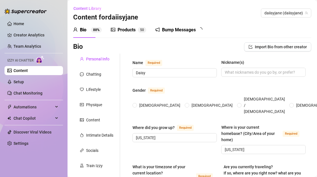
radio input "true"
type input "[DATE]"
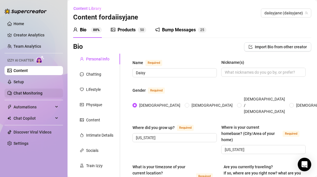
click at [33, 93] on link "Chat Monitoring" at bounding box center [28, 93] width 29 height 5
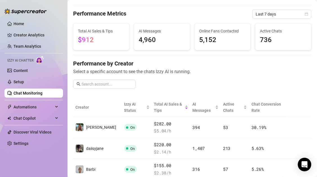
scroll to position [15, 0]
click at [48, 106] on span "Automations" at bounding box center [34, 106] width 40 height 9
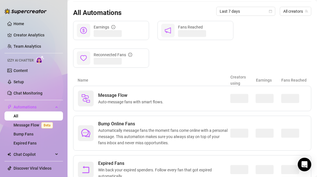
scroll to position [75, 0]
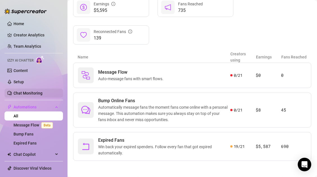
click at [31, 93] on link "Chat Monitoring" at bounding box center [28, 93] width 29 height 5
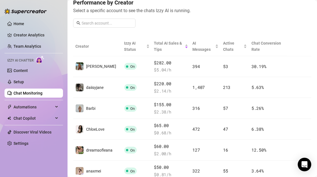
click at [31, 93] on link "Chat Monitoring" at bounding box center [28, 93] width 29 height 5
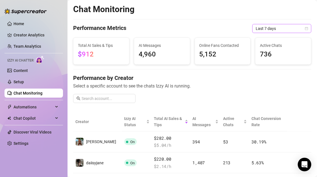
click at [295, 26] on span "Last 7 days" at bounding box center [282, 28] width 52 height 8
click at [221, 79] on h4 "Performance by Creator" at bounding box center [192, 78] width 238 height 8
click at [305, 163] on icon "Open Intercom Messenger" at bounding box center [305, 163] width 6 height 7
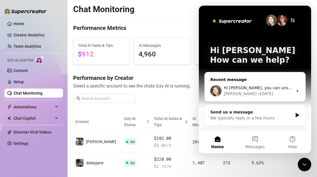
click at [267, 84] on div "Hi [PERSON_NAME], you can unsend Mass Messages by going to Statistics > Message…" at bounding box center [258, 87] width 69 height 6
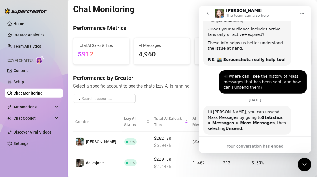
scroll to position [240, 0]
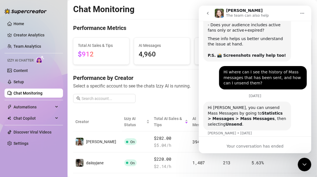
click at [207, 14] on icon "go back" at bounding box center [208, 13] width 5 height 5
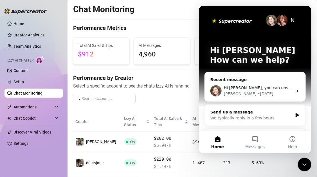
scroll to position [0, 0]
click at [299, 113] on icon "Intercom messenger" at bounding box center [297, 114] width 5 height 5
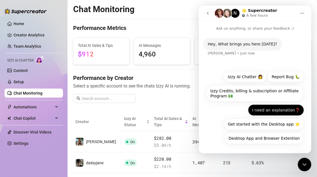
click at [264, 112] on button "I need an explanation❓" at bounding box center [276, 109] width 56 height 11
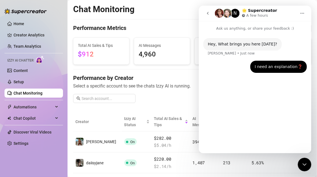
click at [262, 131] on div "Hey, What brings you here [DATE]? [PERSON_NAME] • Just now I need an explanatio…" at bounding box center [255, 89] width 113 height 117
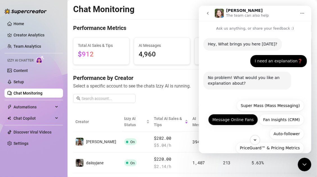
click at [247, 118] on button "Message Online Fans" at bounding box center [233, 118] width 50 height 11
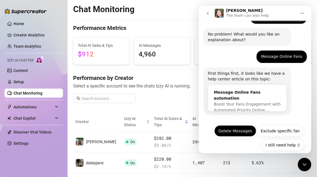
scroll to position [50, 0]
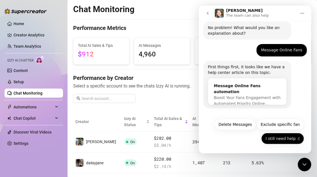
click at [279, 141] on button "I still need help :(" at bounding box center [282, 137] width 43 height 11
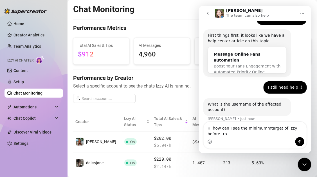
scroll to position [87, 0]
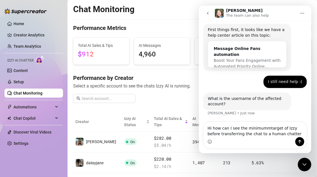
type textarea "Hi how can I see the minimummtarget of Izzy before transferring the chat to a h…"
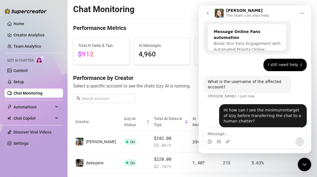
scroll to position [109, 0]
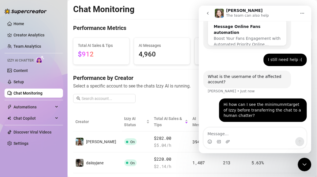
click at [262, 135] on textarea "Message…" at bounding box center [255, 132] width 103 height 10
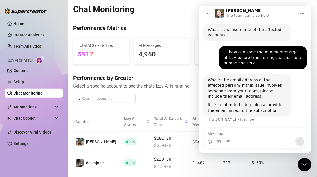
scroll to position [156, 0]
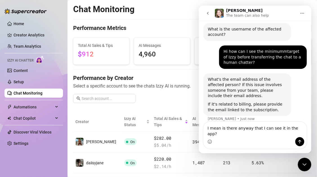
type textarea "I mean is there anyway that I can see it in the app?"
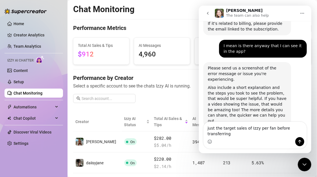
scroll to position [242, 0]
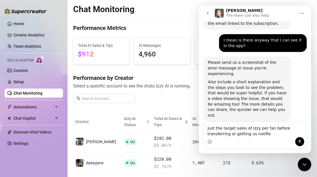
type textarea "just the target sales of Izzy per fan before transferring or getting us notified"
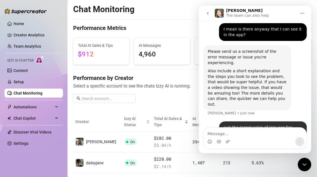
scroll to position [259, 0]
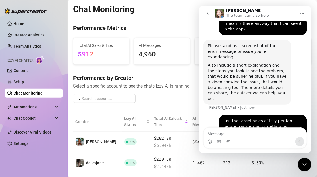
click at [251, 134] on textarea "Message…" at bounding box center [255, 132] width 103 height 10
type textarea "w"
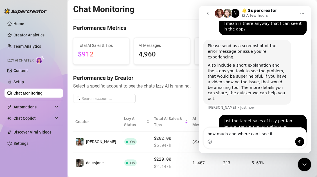
type textarea "how much and where can I see it?"
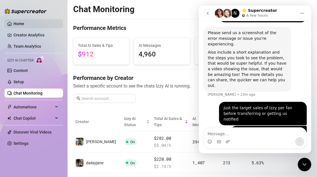
click at [20, 24] on link "Home" at bounding box center [19, 23] width 11 height 5
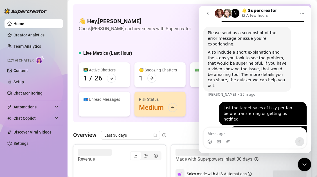
click at [206, 12] on icon "go back" at bounding box center [208, 13] width 5 height 5
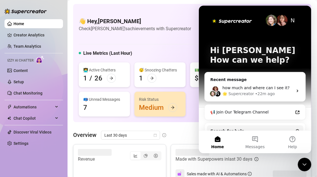
click at [306, 166] on icon "Close Intercom Messenger" at bounding box center [304, 163] width 7 height 7
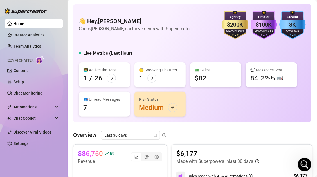
click at [119, 70] on div "👩‍💻 Active Chatters" at bounding box center [104, 70] width 42 height 6
click at [142, 81] on div "1" at bounding box center [141, 77] width 4 height 9
click at [149, 81] on div at bounding box center [152, 77] width 9 height 9
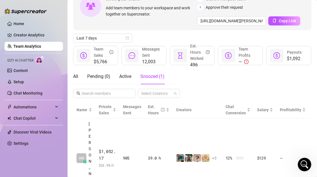
scroll to position [42, 0]
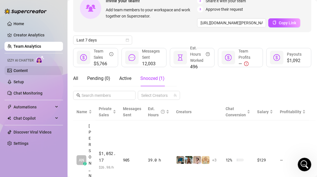
click at [27, 72] on link "Content" at bounding box center [21, 70] width 14 height 5
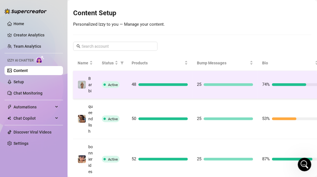
scroll to position [56, 0]
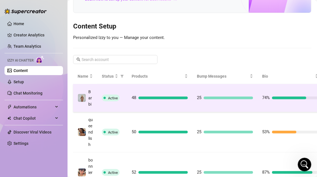
click at [150, 85] on td "48" at bounding box center [159, 98] width 65 height 28
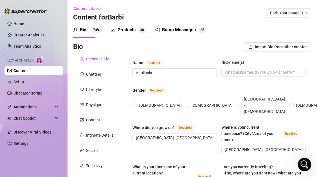
radio input "true"
type input "[DATE]"
click at [98, 120] on div "Content" at bounding box center [93, 120] width 14 height 6
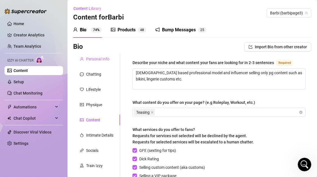
click at [103, 55] on div "Personal Info" at bounding box center [96, 58] width 47 height 11
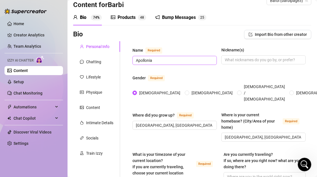
scroll to position [10, 0]
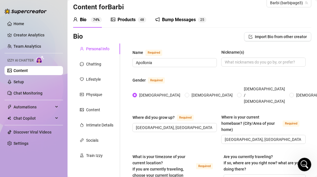
click at [127, 19] on div "Products" at bounding box center [127, 19] width 18 height 7
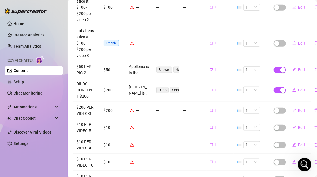
scroll to position [0, 0]
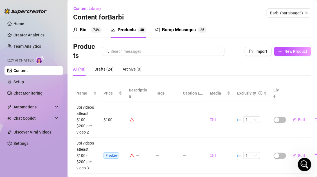
click at [209, 80] on div "All (48) Drafts (24) Archive (0)" at bounding box center [192, 71] width 238 height 17
click at [89, 29] on div "Bio 74%" at bounding box center [87, 29] width 29 height 7
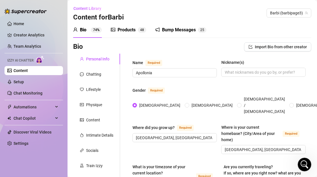
click at [132, 30] on div "Products" at bounding box center [127, 29] width 18 height 7
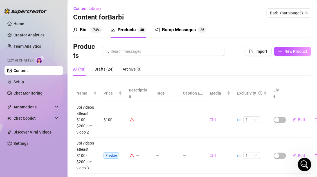
click at [87, 30] on div "Bio 74%" at bounding box center [87, 29] width 29 height 7
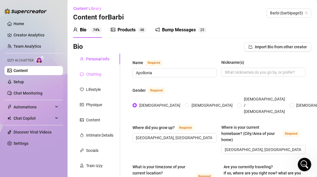
click at [101, 74] on div "Chatting" at bounding box center [96, 74] width 47 height 11
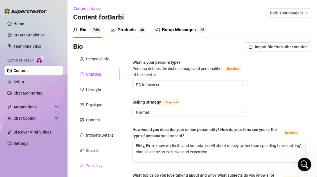
click at [101, 160] on div "Train Izzy" at bounding box center [96, 165] width 47 height 11
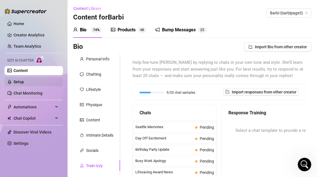
click at [24, 80] on link "Setup" at bounding box center [19, 81] width 10 height 5
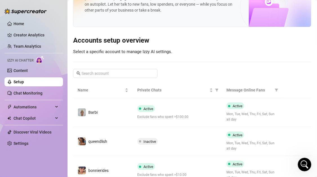
scroll to position [37, 0]
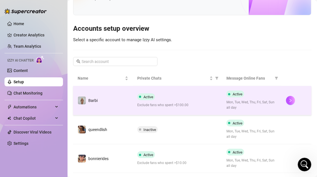
click at [165, 100] on div "Active Exclude fans who spent >$100.00" at bounding box center [177, 100] width 81 height 14
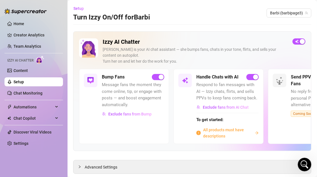
scroll to position [13, 0]
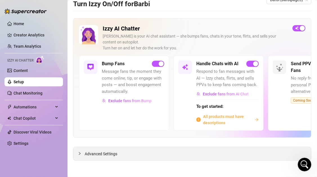
click at [144, 151] on div "Advanced Settings" at bounding box center [192, 153] width 238 height 13
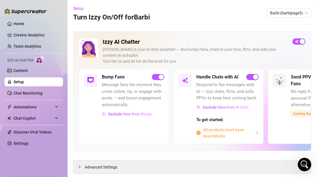
click at [24, 80] on link "Setup" at bounding box center [19, 81] width 10 height 5
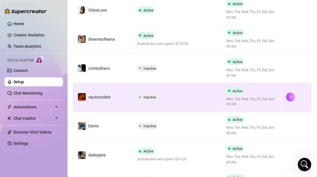
scroll to position [217, 0]
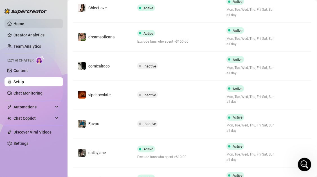
click at [24, 25] on link "Home" at bounding box center [19, 23] width 11 height 5
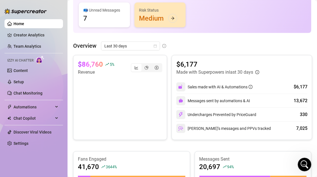
scroll to position [90, 0]
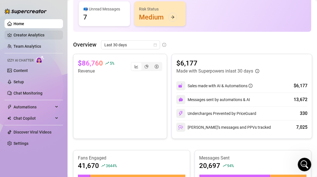
click at [45, 35] on link "Creator Analytics" at bounding box center [36, 34] width 45 height 9
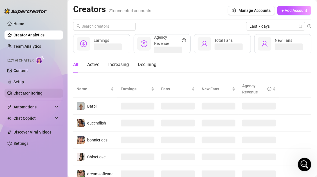
click at [28, 91] on link "Chat Monitoring" at bounding box center [28, 93] width 29 height 5
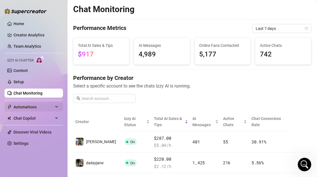
click at [38, 106] on span "Automations" at bounding box center [34, 106] width 40 height 9
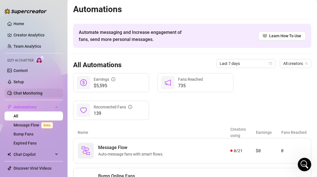
click at [41, 94] on link "Chat Monitoring" at bounding box center [28, 93] width 29 height 5
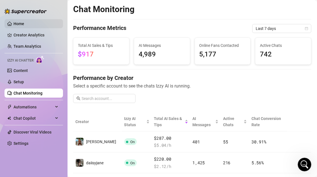
click at [24, 23] on link "Home" at bounding box center [19, 23] width 11 height 5
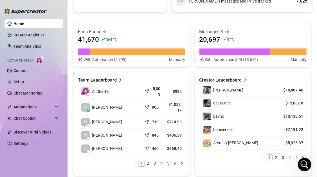
scroll to position [217, 0]
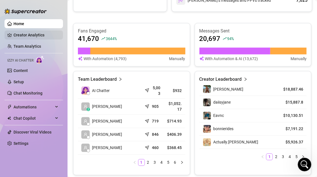
click at [43, 32] on link "Creator Analytics" at bounding box center [36, 34] width 45 height 9
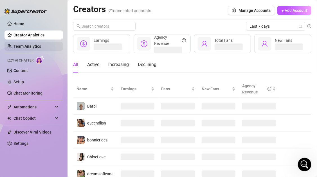
click at [41, 44] on link "Team Analytics" at bounding box center [28, 46] width 28 height 5
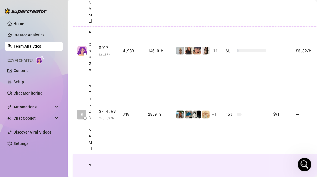
scroll to position [196, 0]
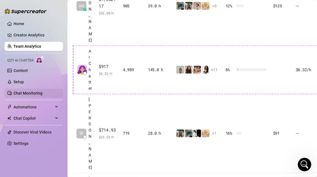
click at [39, 95] on link "Chat Monitoring" at bounding box center [28, 93] width 29 height 5
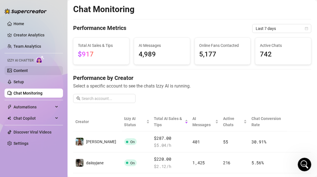
click at [25, 68] on link "Content" at bounding box center [21, 70] width 14 height 5
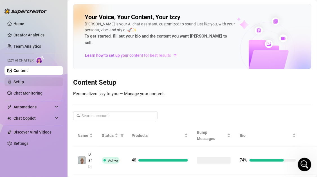
click at [24, 79] on link "Setup" at bounding box center [19, 81] width 10 height 5
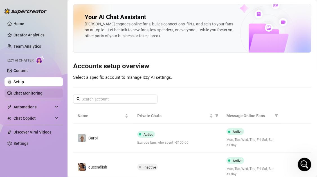
click at [36, 91] on link "Chat Monitoring" at bounding box center [28, 93] width 29 height 5
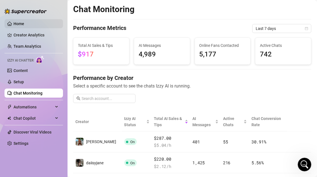
click at [24, 24] on link "Home" at bounding box center [19, 23] width 11 height 5
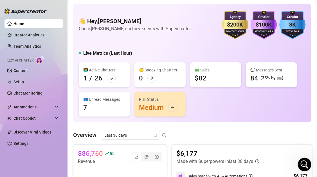
click at [161, 72] on div "😴 Snoozing Chatters" at bounding box center [160, 70] width 42 height 6
